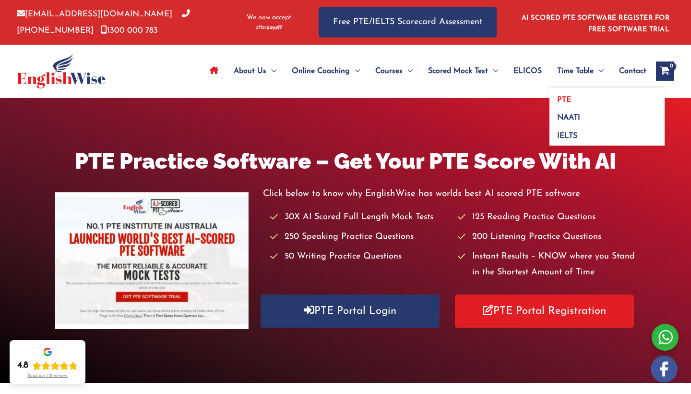
click at [384, 97] on span "PTE" at bounding box center [564, 100] width 14 height 8
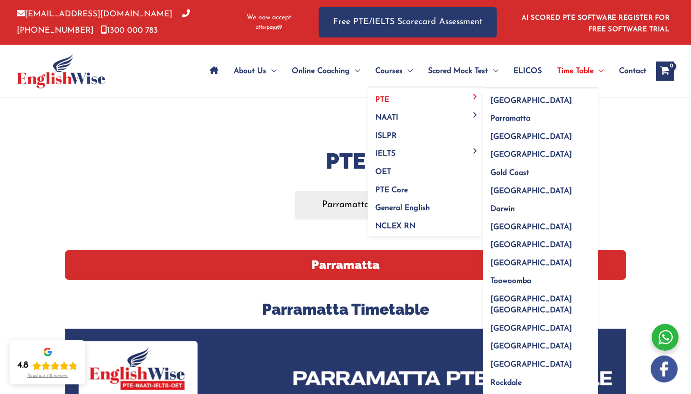
click at [368, 93] on link "PTE" at bounding box center [425, 96] width 115 height 18
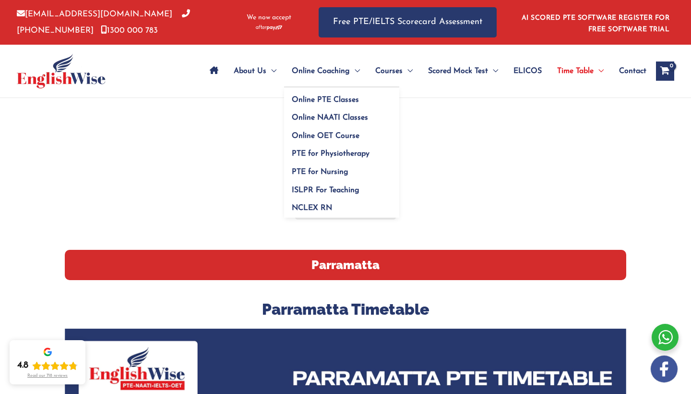
click at [292, 72] on span "Online Coaching" at bounding box center [321, 71] width 58 height 34
click at [292, 97] on span "Online PTE Classes" at bounding box center [325, 100] width 67 height 8
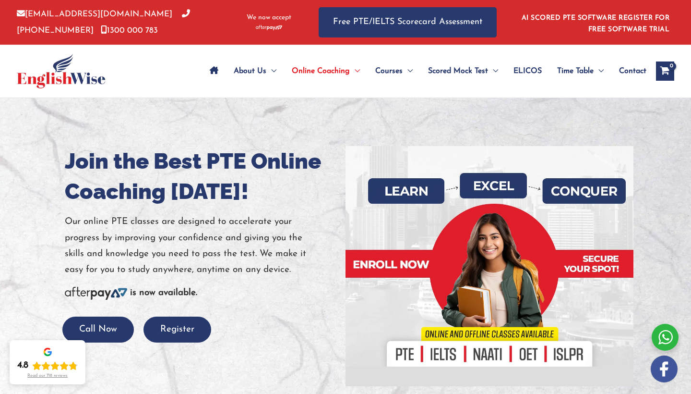
scroll to position [1, 0]
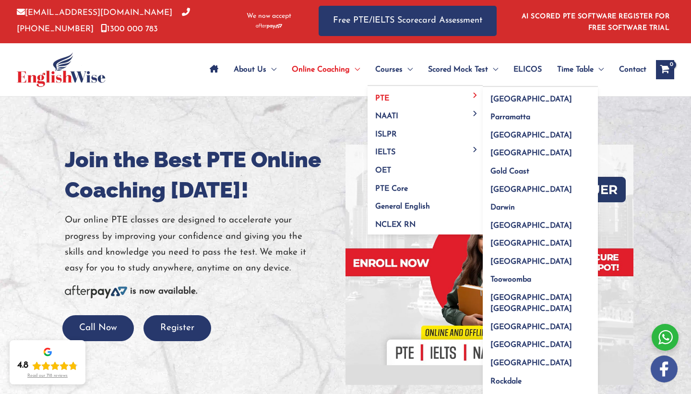
drag, startPoint x: 371, startPoint y: 72, endPoint x: 366, endPoint y: 97, distance: 26.5
click at [375, 72] on span "Courses" at bounding box center [388, 70] width 27 height 34
click at [368, 97] on link "PTE" at bounding box center [425, 95] width 115 height 18
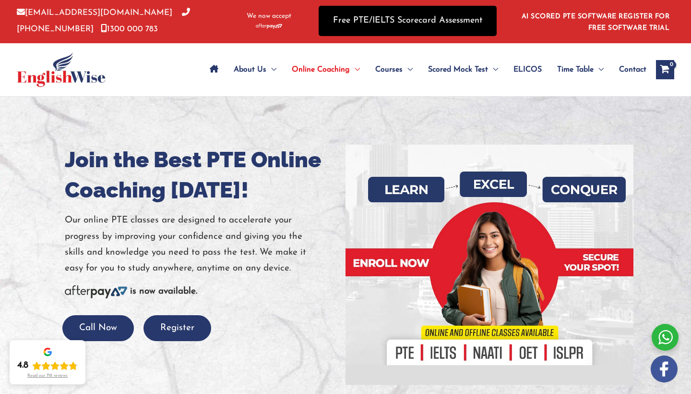
click at [465, 31] on link "Free PTE/IELTS Scorecard Assessment" at bounding box center [408, 21] width 178 height 30
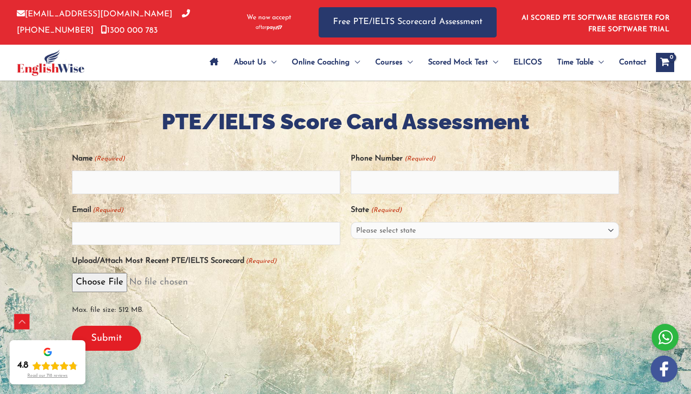
scroll to position [190, 0]
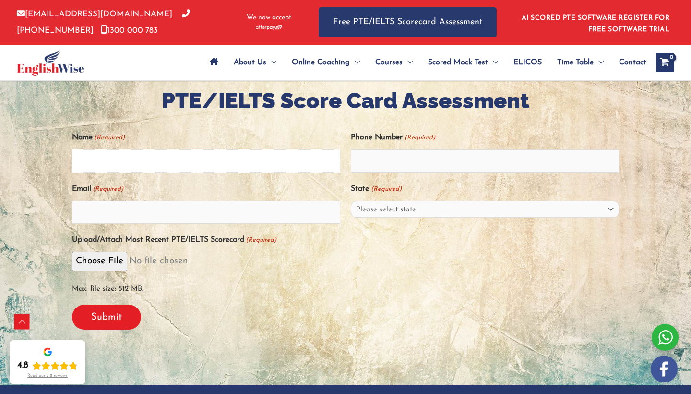
type input "k"
type input "Karuna Bhandari"
type input "0426073527"
click at [238, 216] on input "Email (Required)" at bounding box center [206, 212] width 268 height 23
type input "karunabhandari623@2025"
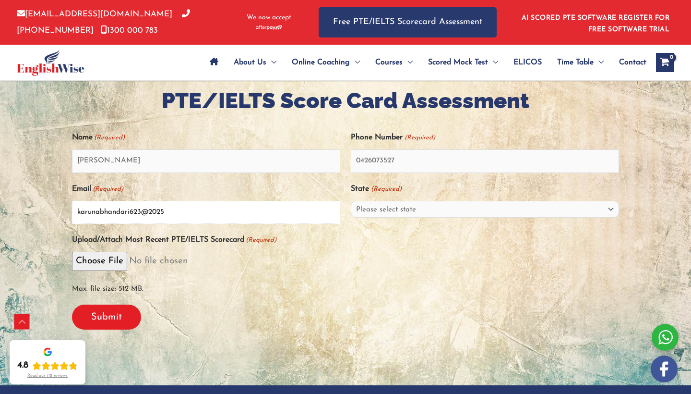
click at [106, 315] on input "Submit" at bounding box center [106, 316] width 69 height 25
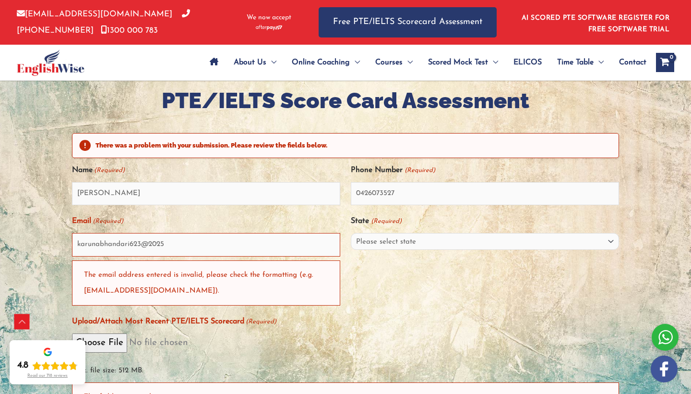
scroll to position [274, 0]
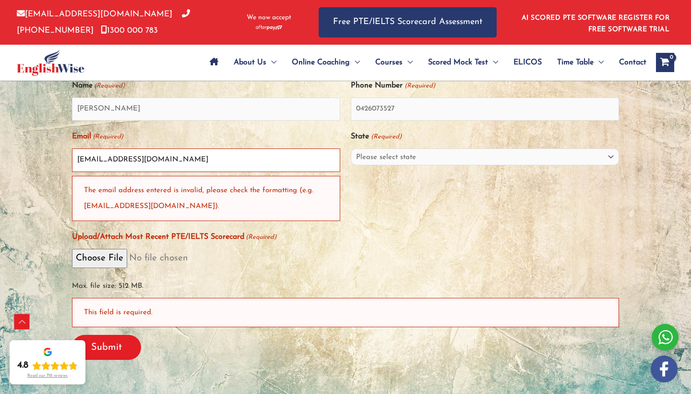
type input "[EMAIL_ADDRESS][DOMAIN_NAME]"
select select "[GEOGRAPHIC_DATA] ([GEOGRAPHIC_DATA])"
click at [209, 195] on div "The email address entered is invalid, please check the formatting (e.g. email@d…" at bounding box center [206, 198] width 268 height 45
click at [248, 250] on input "Upload/Attach Most Recent PTE/IELTS Scorecard (Required)" at bounding box center [345, 258] width 547 height 19
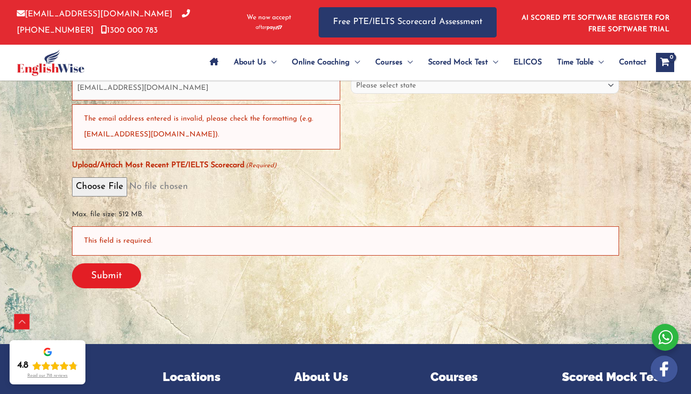
scroll to position [348, 0]
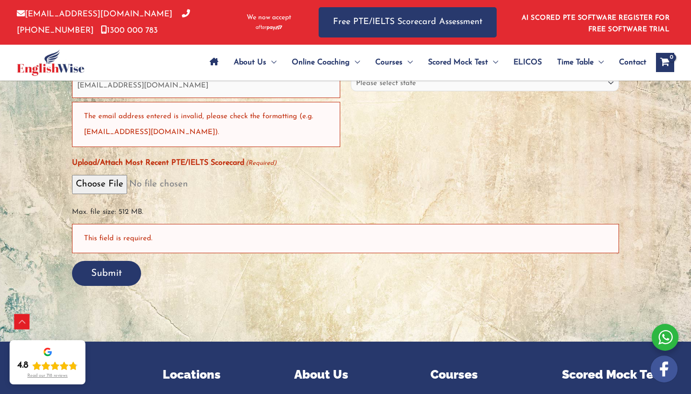
click at [104, 276] on input "Submit" at bounding box center [106, 273] width 69 height 25
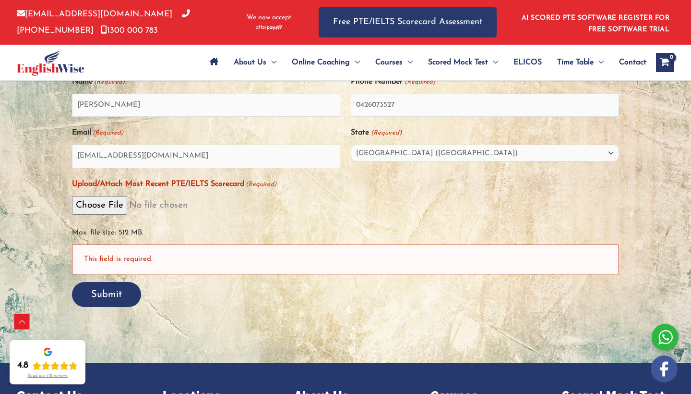
scroll to position [277, 0]
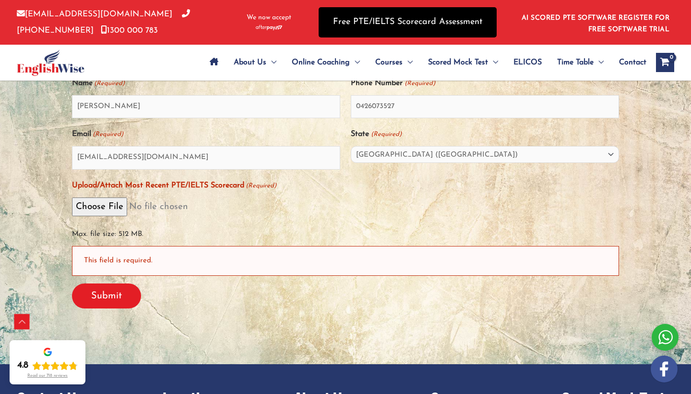
click at [383, 17] on link "Free PTE/IELTS Scorecard Assessment" at bounding box center [408, 22] width 178 height 30
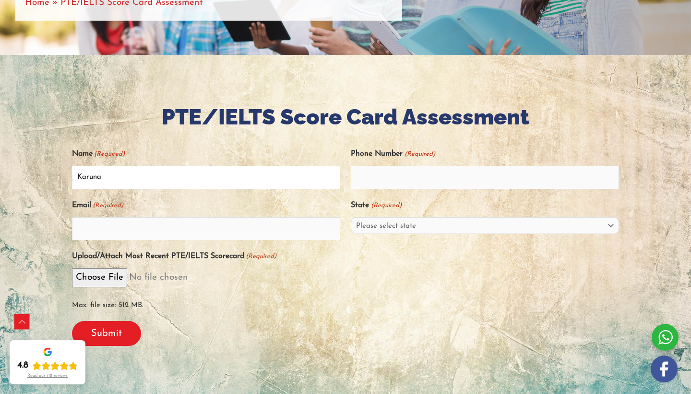
type input "[PERSON_NAME]"
type input "9"
type input "0426073527"
type input "[EMAIL_ADDRESS][DOMAIN_NAME]"
select select "[GEOGRAPHIC_DATA] ([GEOGRAPHIC_DATA])"
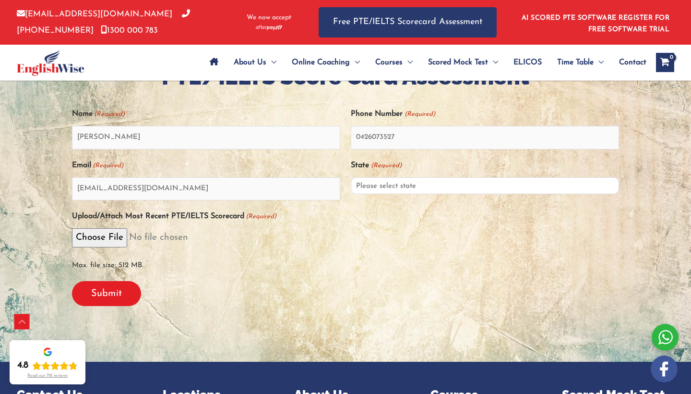
scroll to position [212, 0]
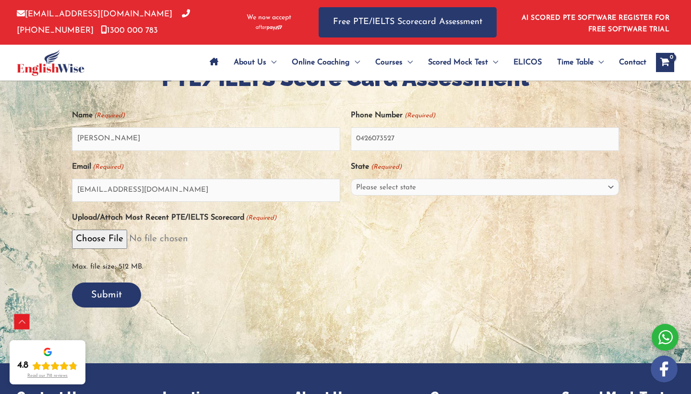
click at [123, 292] on input "Submit" at bounding box center [106, 294] width 69 height 25
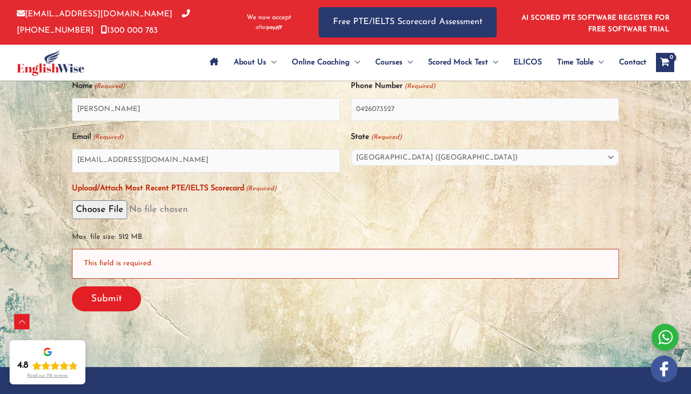
scroll to position [274, 0]
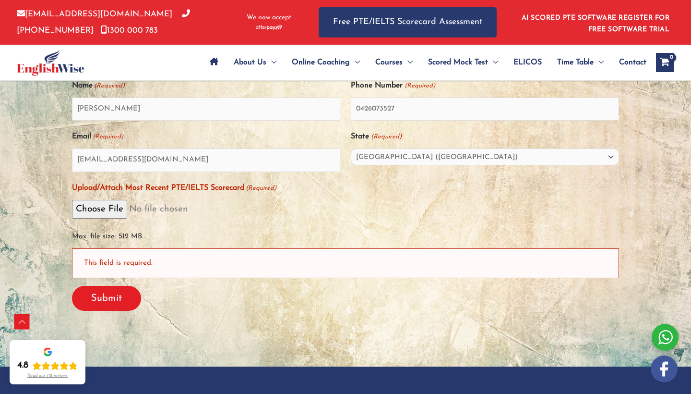
click at [120, 267] on div "This field is required." at bounding box center [345, 262] width 547 height 29
click at [128, 257] on div "This field is required." at bounding box center [345, 262] width 547 height 29
click at [123, 259] on div "This field is required." at bounding box center [345, 262] width 547 height 29
click at [92, 263] on div "This field is required." at bounding box center [345, 262] width 547 height 29
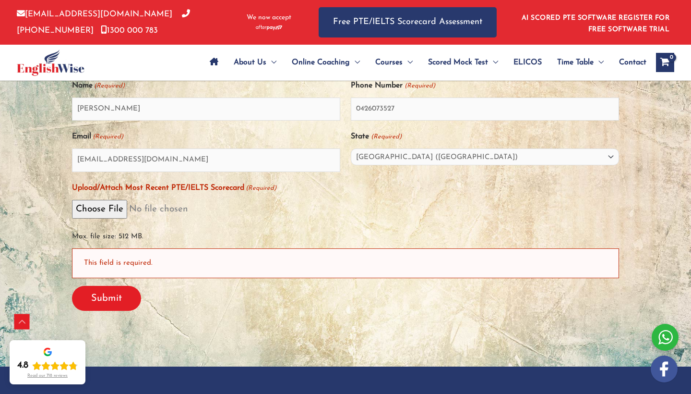
click at [97, 205] on input "Upload/Attach Most Recent PTE/IELTS Scorecard (Required)" at bounding box center [345, 209] width 547 height 19
click at [102, 211] on input "Upload/Attach Most Recent PTE/IELTS Scorecard (Required)" at bounding box center [345, 209] width 547 height 19
type input "C:\fakepath\PTE score of Karuna.pdf"
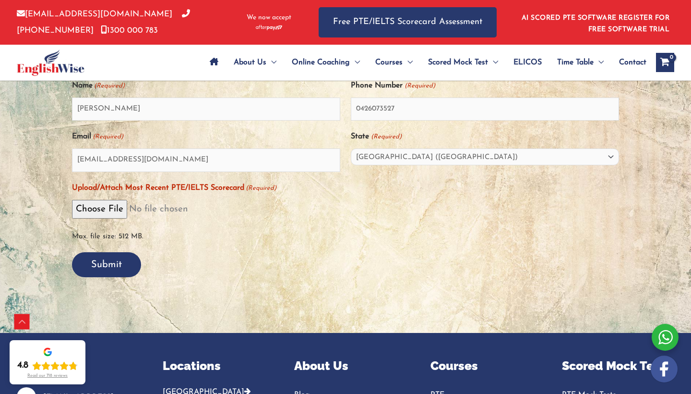
click at [101, 262] on input "Submit" at bounding box center [106, 264] width 69 height 25
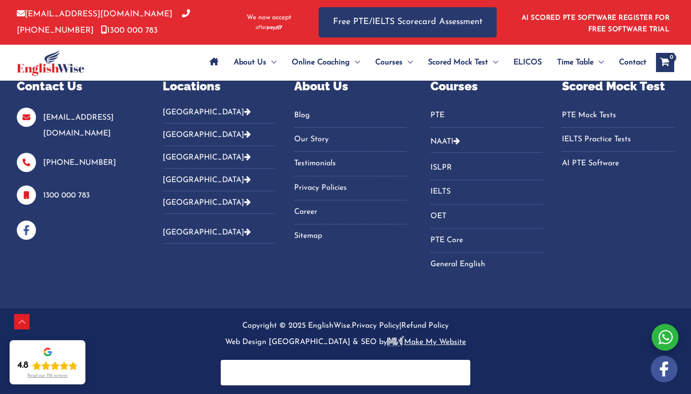
scroll to position [338, 0]
